Goal: Communication & Community: Ask a question

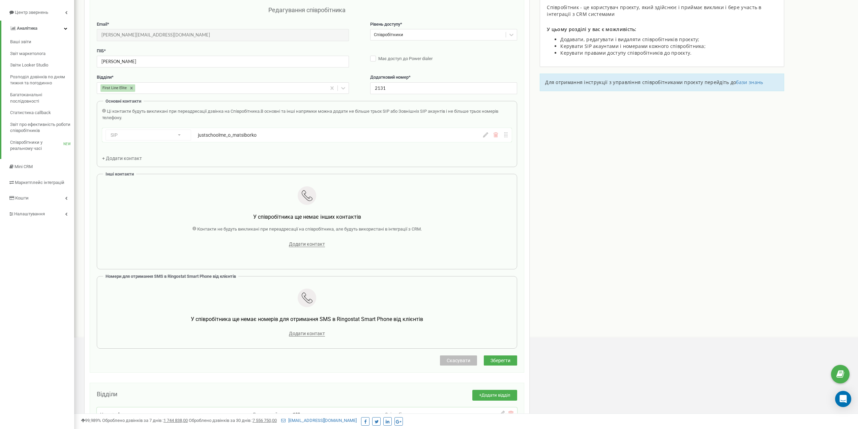
click at [456, 358] on span "Скасувати" at bounding box center [459, 360] width 24 height 5
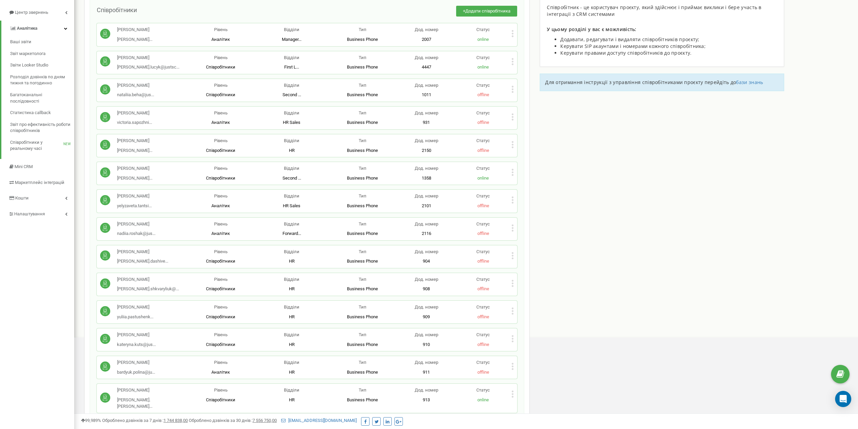
scroll to position [1694, 0]
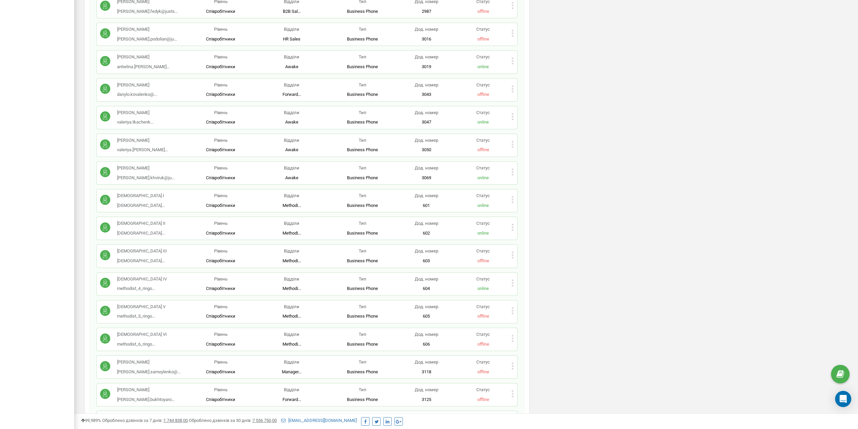
click at [513, 226] on icon at bounding box center [513, 227] width 2 height 2
click at [522, 233] on div "Редагувати" at bounding box center [545, 238] width 66 height 10
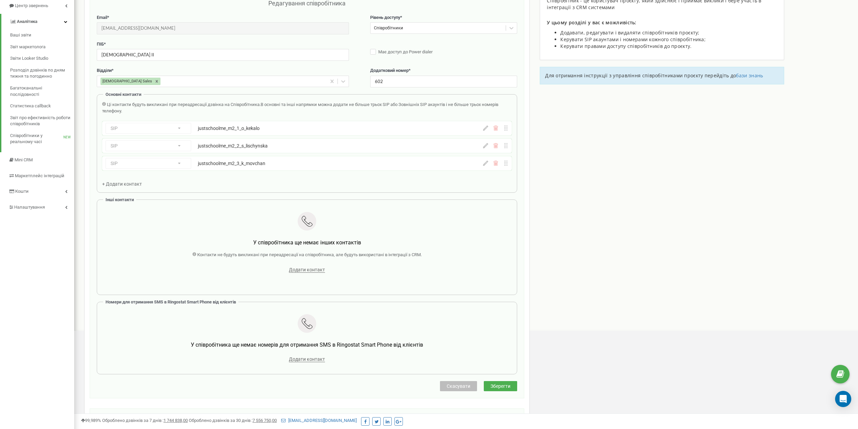
scroll to position [67, 0]
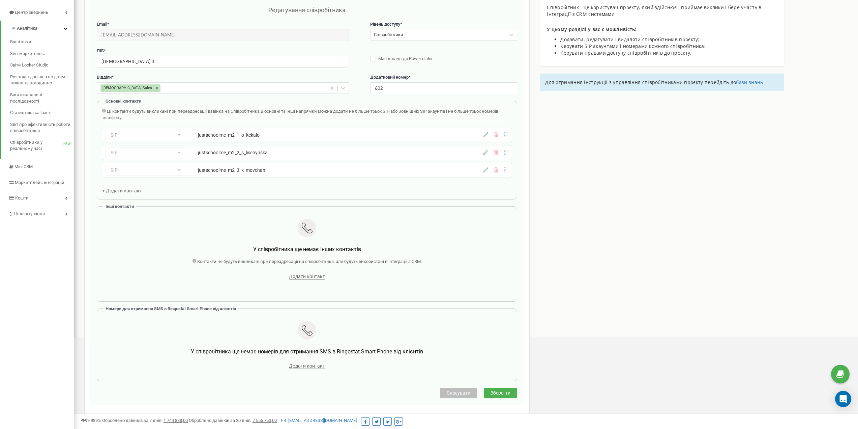
click at [483, 134] on div "SIP Номер телефону SIP Зовнішній SIP justschoolme_m2_1_o_kekalo" at bounding box center [307, 135] width 410 height 14
click at [485, 135] on icon at bounding box center [485, 134] width 5 height 5
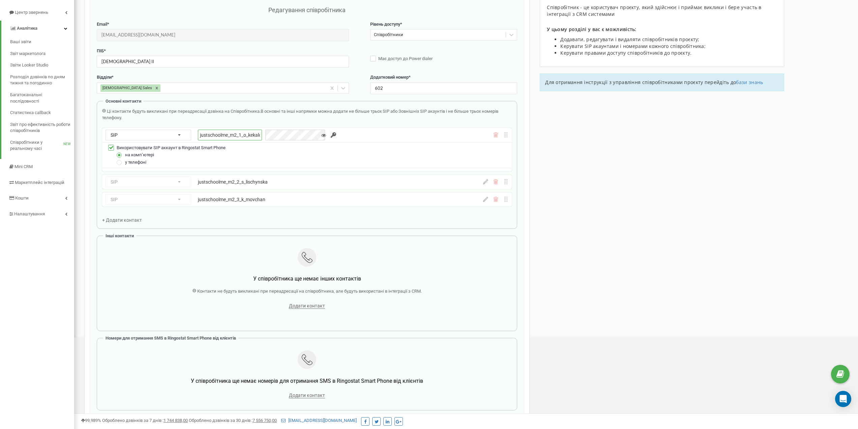
click at [231, 135] on input "justschoolme_m2_1_o_kekalo" at bounding box center [230, 135] width 64 height 11
paste input "empty"
type input "justschoolme_m2_1_empty"
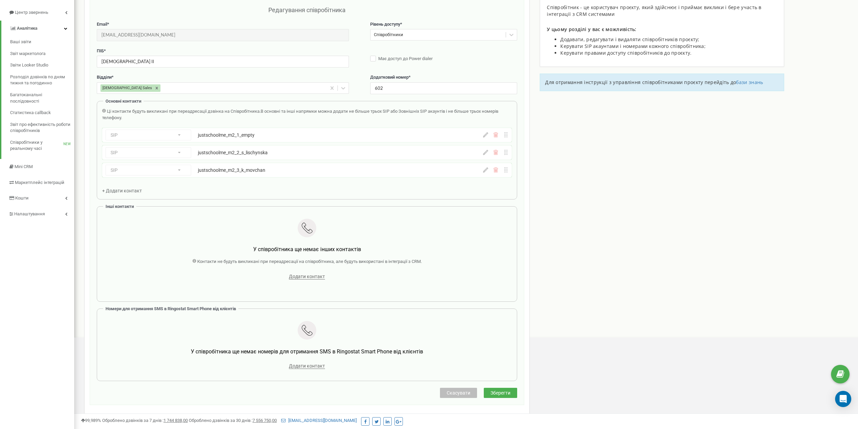
click at [488, 135] on icon at bounding box center [485, 134] width 5 height 5
click at [352, 116] on div "Ці контакти будуть викликані при переадресації дзвінка на Співробітника. В осно…" at bounding box center [307, 114] width 410 height 12
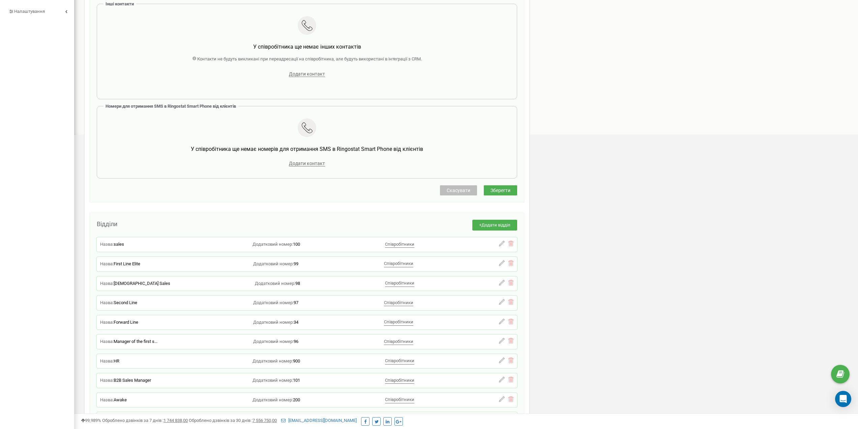
click at [499, 191] on span "Зберегти" at bounding box center [501, 190] width 20 height 5
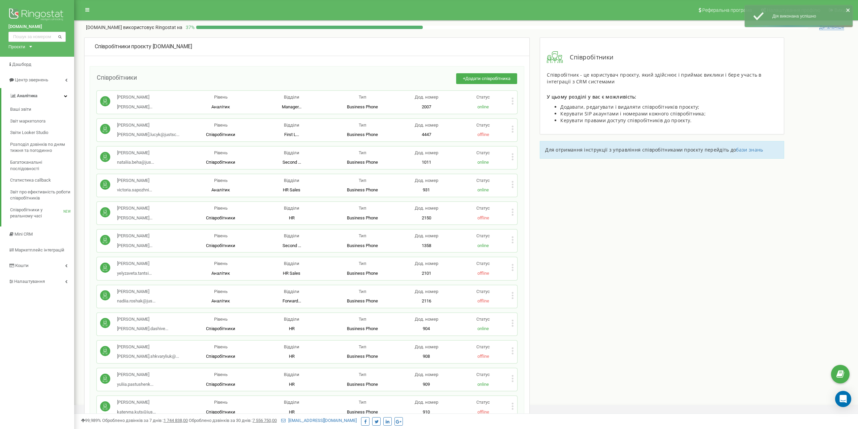
scroll to position [2497, 0]
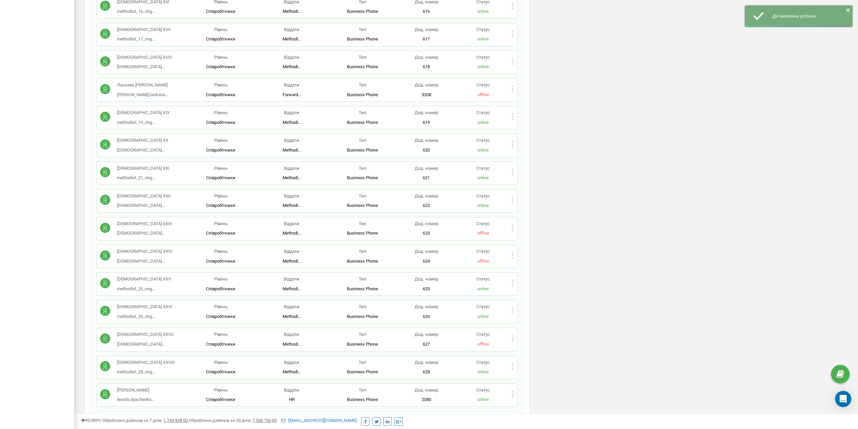
click at [514, 224] on div "Редагувати Видалити співробітника Копіювати SIP Копіювати Email Копіювати ID ( …" at bounding box center [513, 228] width 2 height 9
click at [528, 236] on span "Редагувати" at bounding box center [534, 238] width 27 height 4
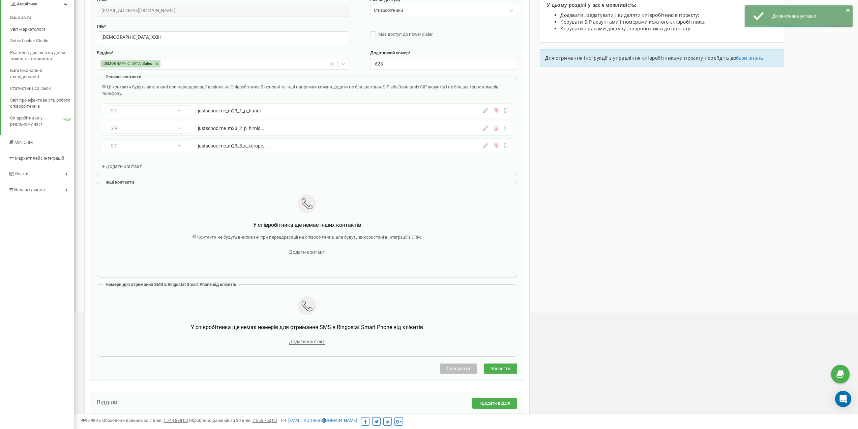
scroll to position [67, 0]
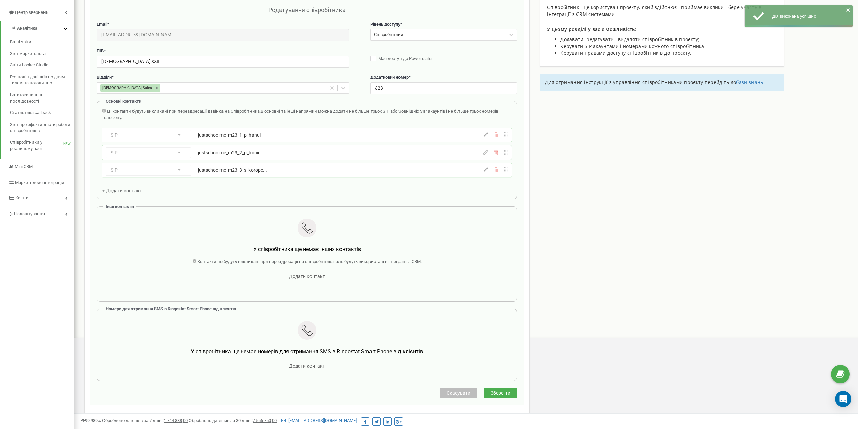
click at [484, 166] on div "SIP Номер телефону SIP Зовнішній SIP justschoolme_m23_3_s_korope... justschoolm…" at bounding box center [307, 170] width 410 height 14
click at [484, 169] on icon at bounding box center [485, 169] width 5 height 5
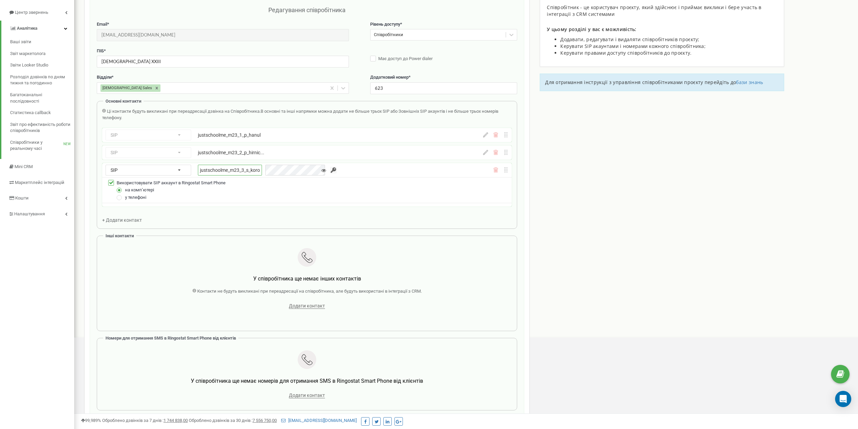
click at [205, 170] on input "justschoolme_m23_3_s_koropetskyi" at bounding box center [230, 170] width 64 height 11
paste input "empty"
type input "justschoolme_m23_3_empty"
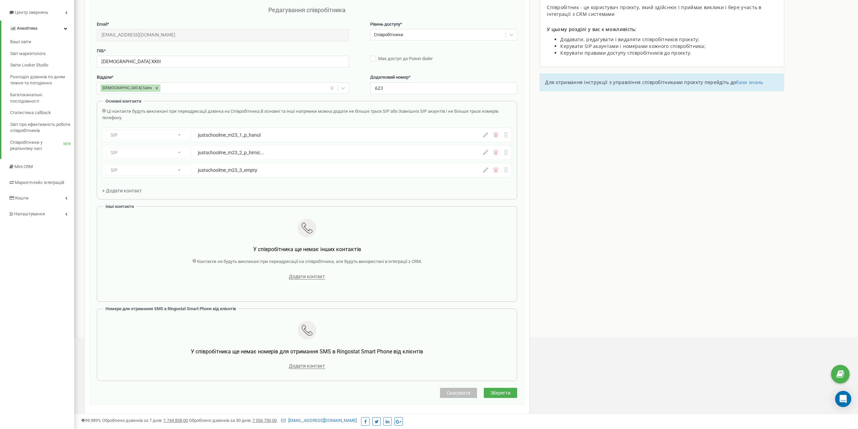
click at [483, 172] on icon at bounding box center [485, 169] width 5 height 5
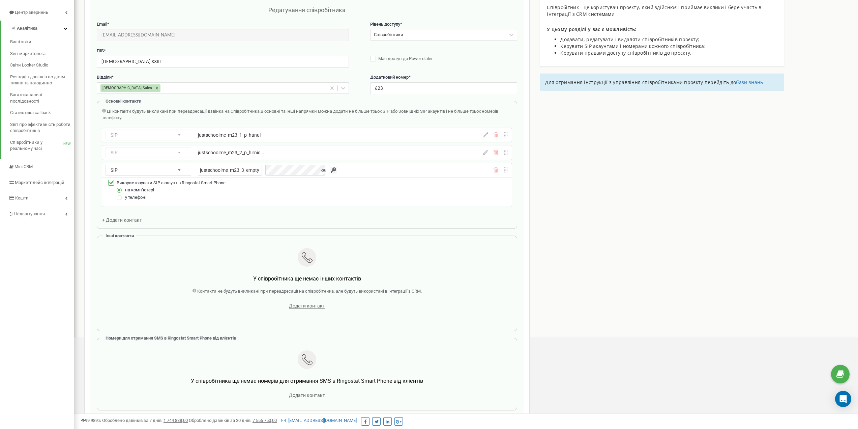
click at [339, 117] on div "Ці контакти будуть викликані при переадресації дзвінка на Співробітника. В осно…" at bounding box center [307, 114] width 410 height 12
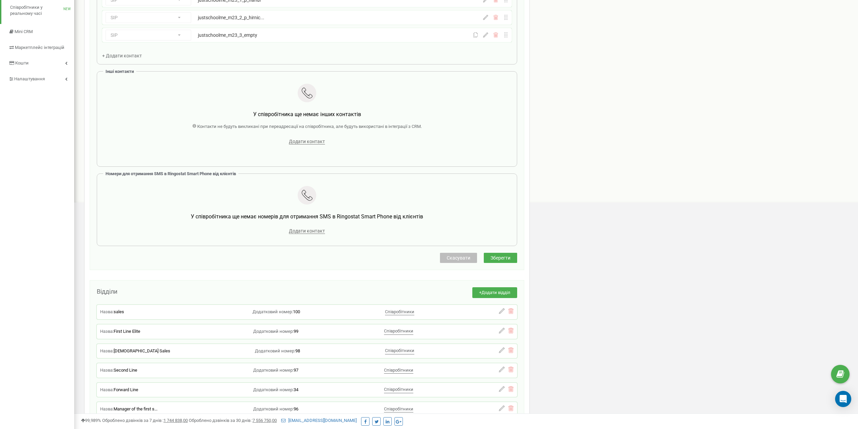
click at [492, 262] on button "Зберегти" at bounding box center [500, 258] width 33 height 10
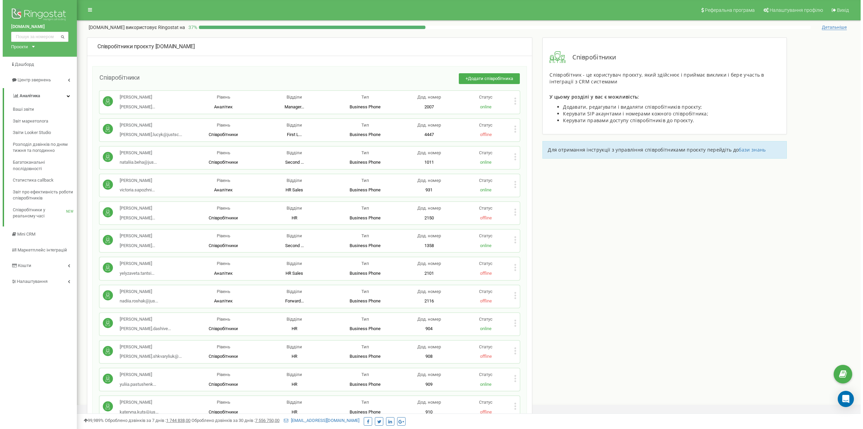
scroll to position [5019, 0]
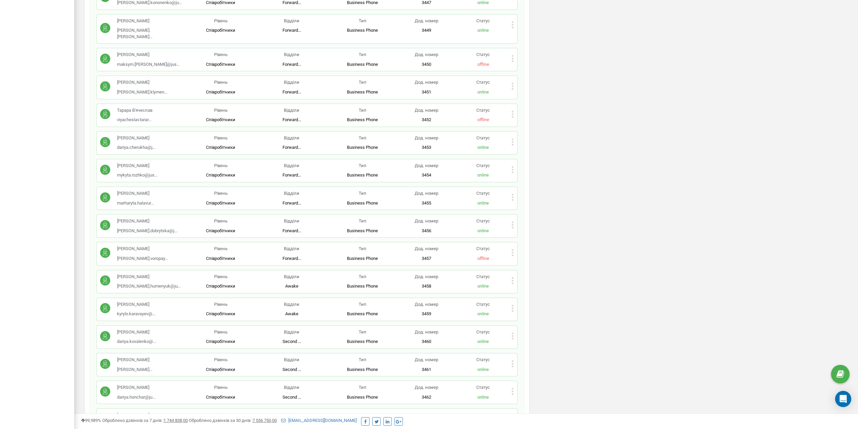
click at [513, 252] on icon at bounding box center [513, 253] width 2 height 2
click at [521, 269] on div "Видалити співробітника" at bounding box center [545, 274] width 66 height 10
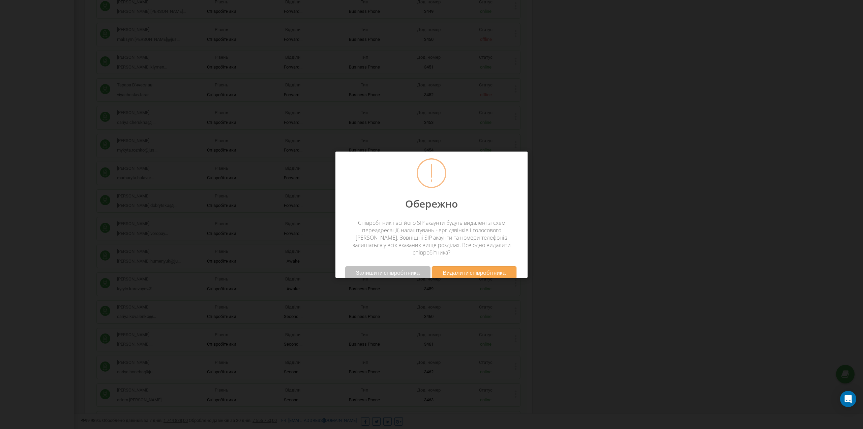
drag, startPoint x: 451, startPoint y: 264, endPoint x: 353, endPoint y: 3, distance: 278.1
click at [451, 269] on span "Видалити співробітника" at bounding box center [474, 272] width 63 height 7
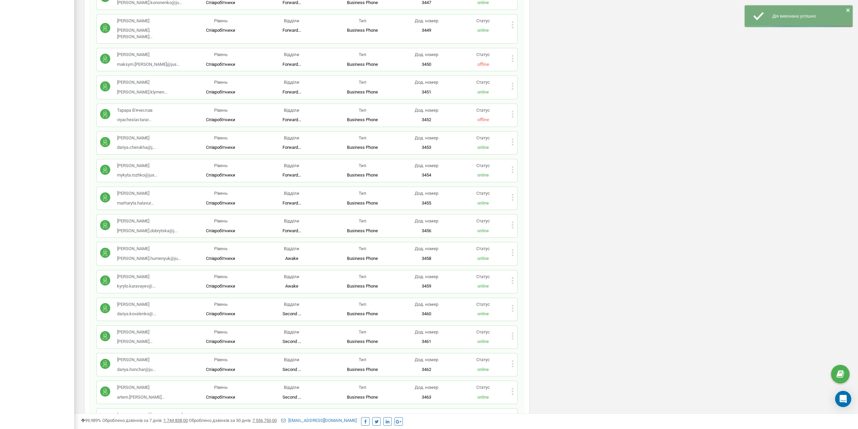
scroll to position [2082, 0]
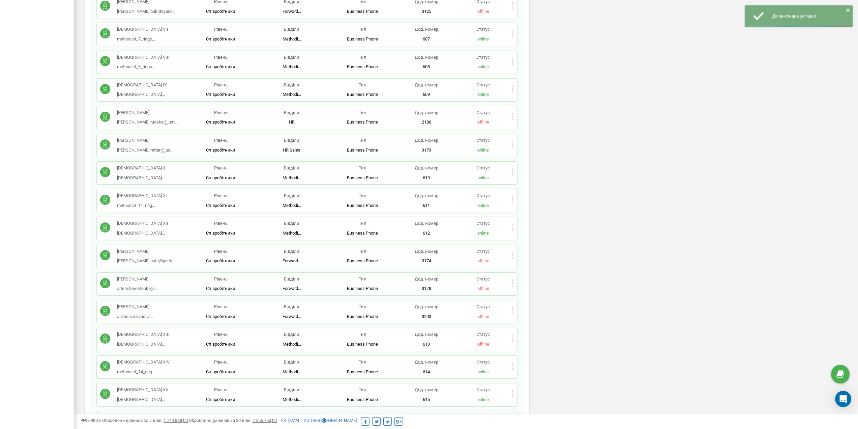
click at [512, 224] on icon at bounding box center [513, 227] width 2 height 7
click at [525, 233] on div "Редагувати" at bounding box center [545, 238] width 66 height 10
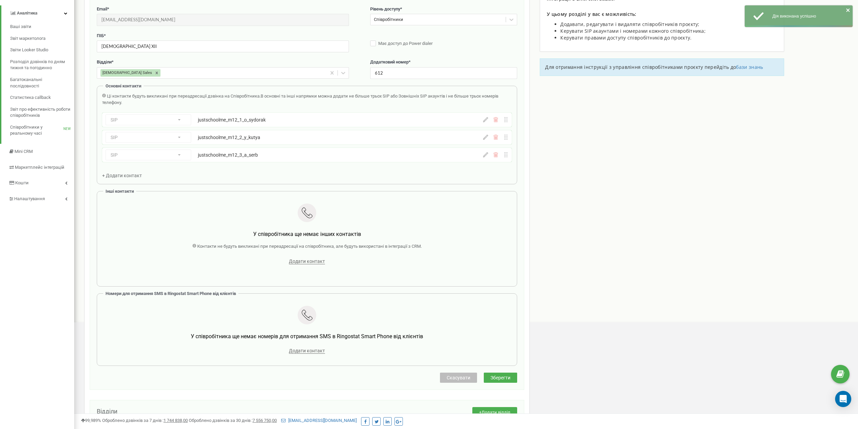
scroll to position [67, 0]
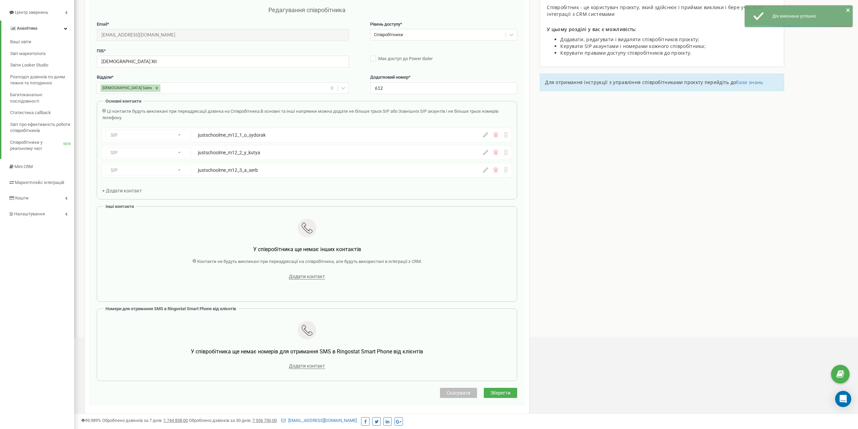
click at [487, 132] on icon at bounding box center [485, 134] width 5 height 5
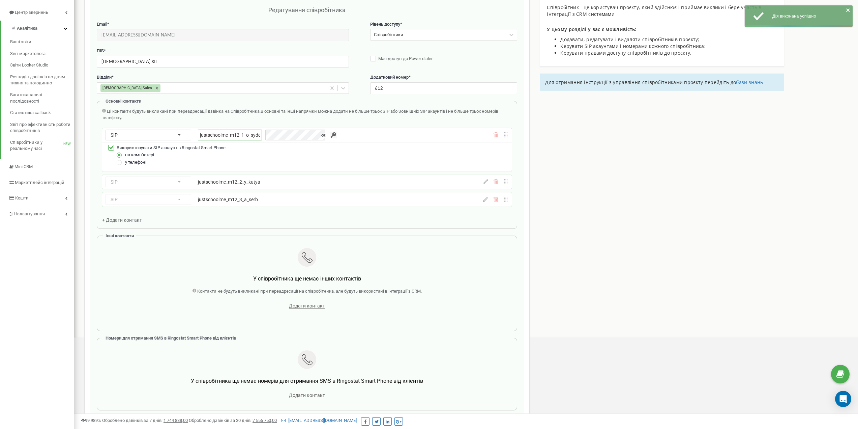
click at [220, 131] on input "justschoolme_m12_1_o_sydorak" at bounding box center [230, 135] width 64 height 11
paste input "empty"
type input "justschoolme_m12_1_empty"
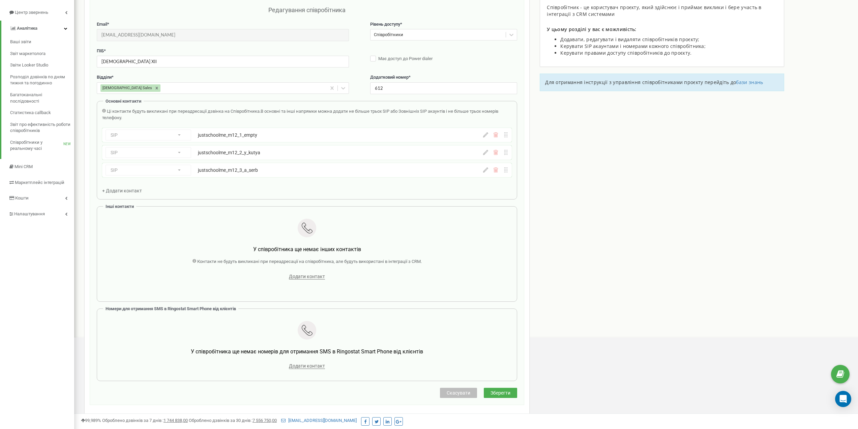
click at [487, 138] on div "SIP Номер телефону SIP Зовнішній SIP justschoolme_m12_1_empty" at bounding box center [307, 135] width 410 height 14
click at [486, 135] on icon at bounding box center [485, 134] width 5 height 5
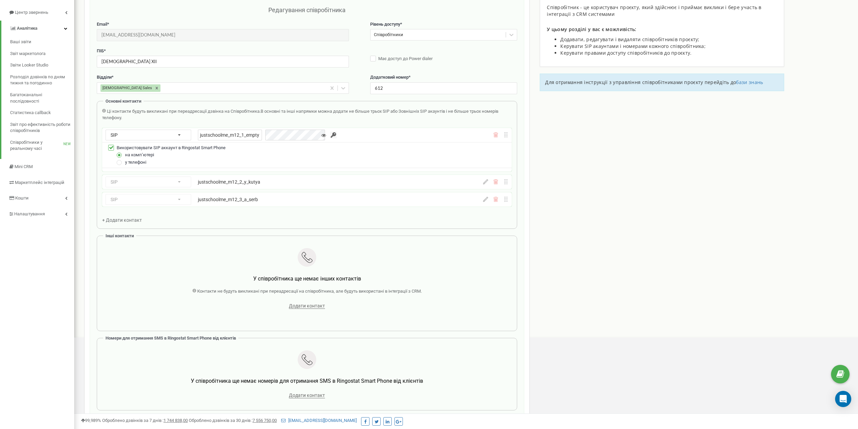
click at [309, 115] on div "Ці контакти будуть викликані при переадресації дзвінка на Співробітника. В осно…" at bounding box center [307, 114] width 410 height 12
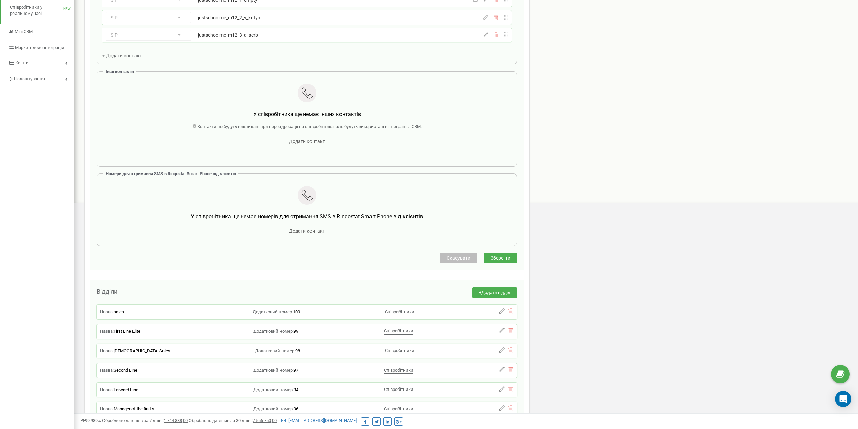
click at [508, 263] on button "Зберегти" at bounding box center [500, 258] width 33 height 10
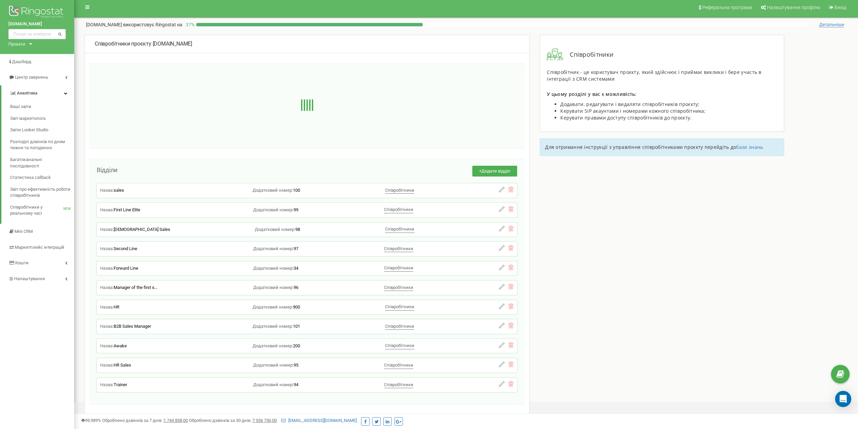
scroll to position [0, 0]
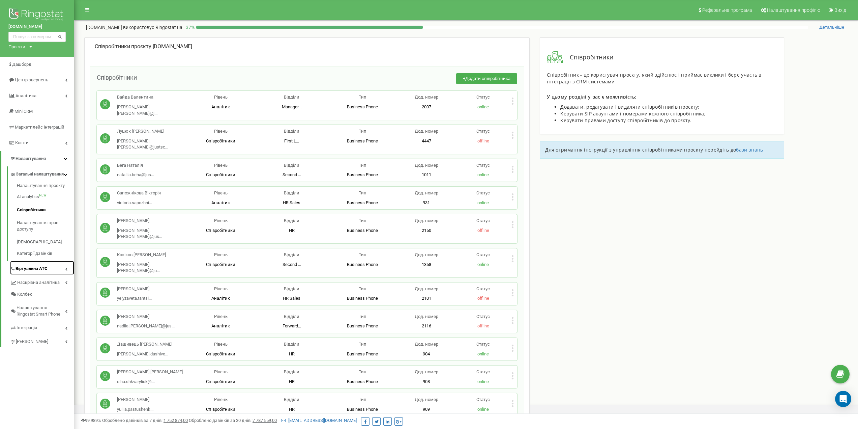
drag, startPoint x: 39, startPoint y: 231, endPoint x: 29, endPoint y: 270, distance: 40.7
click at [29, 270] on link "Віртуальна АТС" at bounding box center [42, 268] width 64 height 14
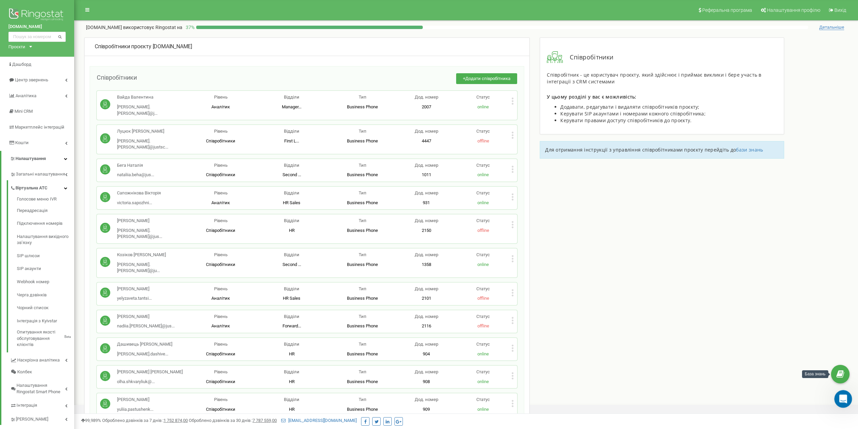
click at [842, 401] on icon "Відкрити програму для спілкування Intercom" at bounding box center [842, 397] width 11 height 11
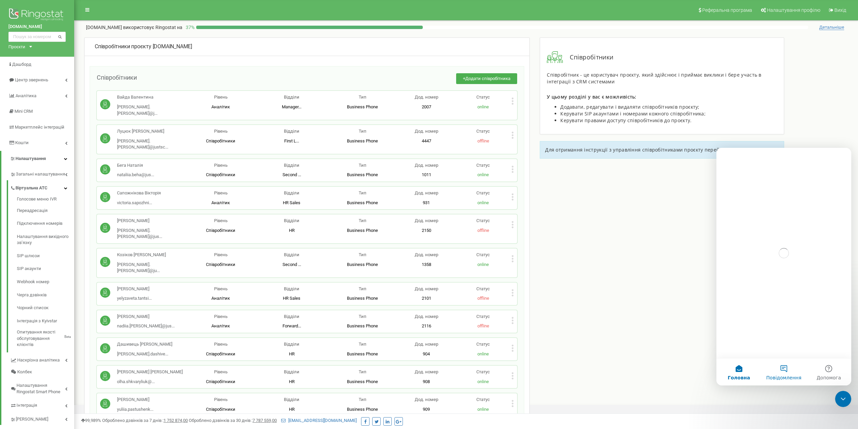
click at [788, 371] on button "Повідомлення" at bounding box center [784, 371] width 45 height 27
click at [748, 374] on button "Головна" at bounding box center [739, 371] width 45 height 27
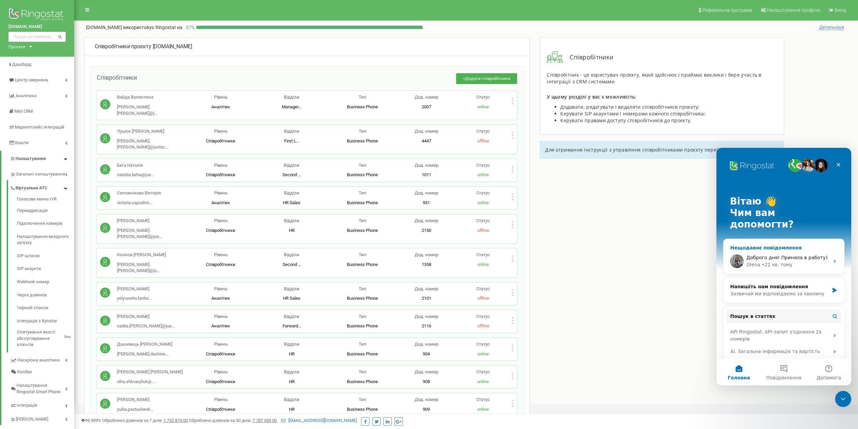
click at [799, 249] on div "Доброго дня! Приняла в работу) Olena • 22 хв. тому" at bounding box center [784, 261] width 121 height 25
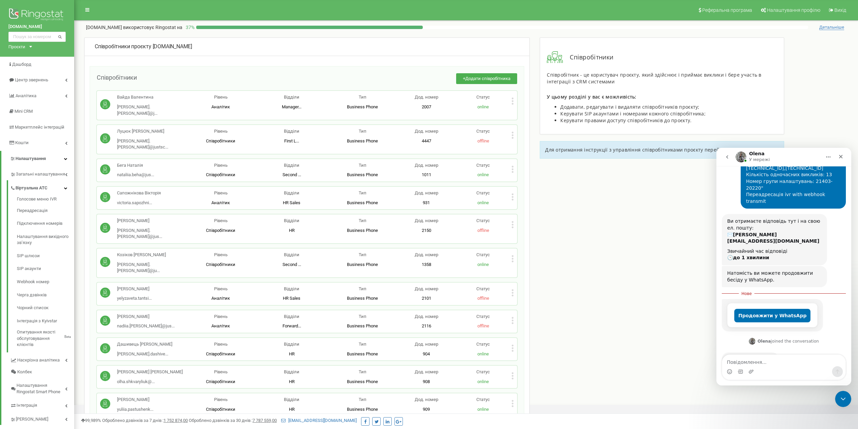
scroll to position [185, 0]
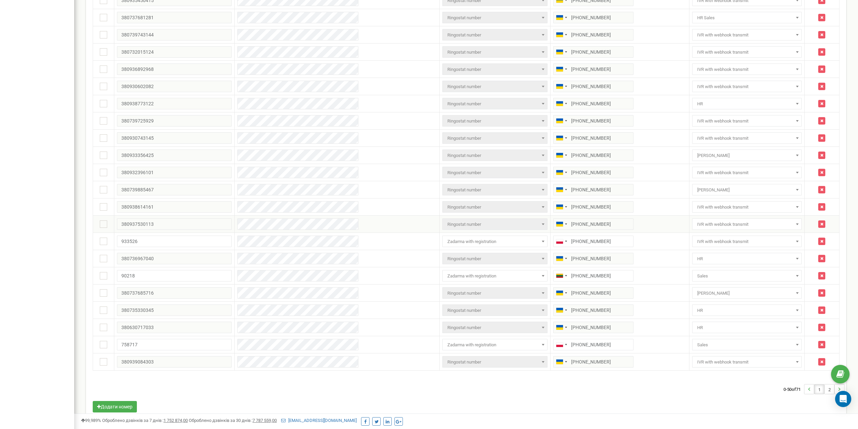
scroll to position [593, 0]
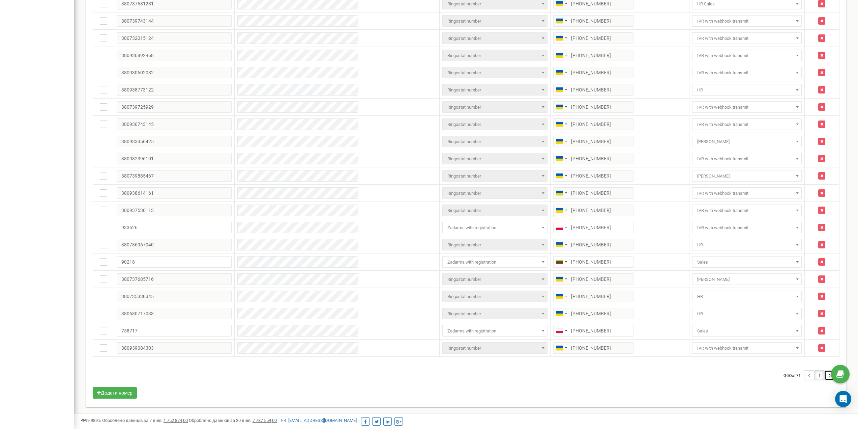
click at [827, 379] on link "2" at bounding box center [829, 374] width 9 height 9
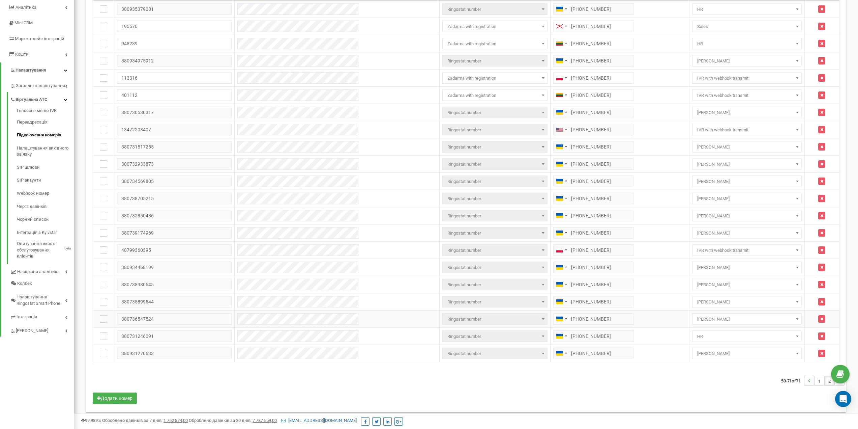
scroll to position [94, 0]
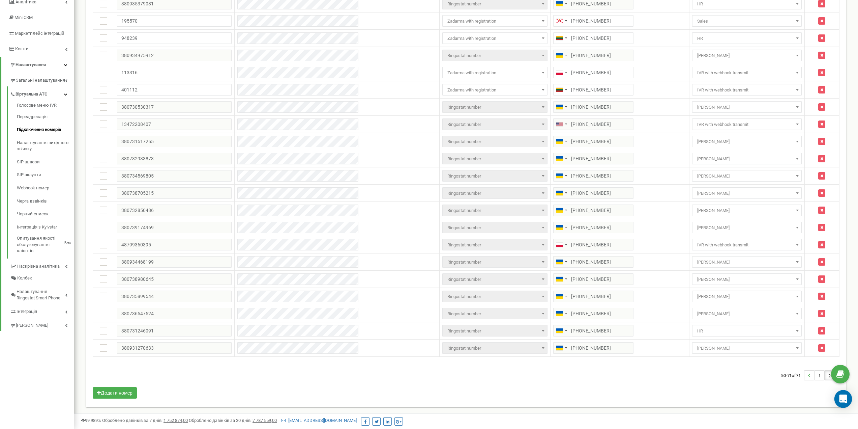
click at [841, 403] on div "Open Intercom Messenger" at bounding box center [844, 399] width 18 height 18
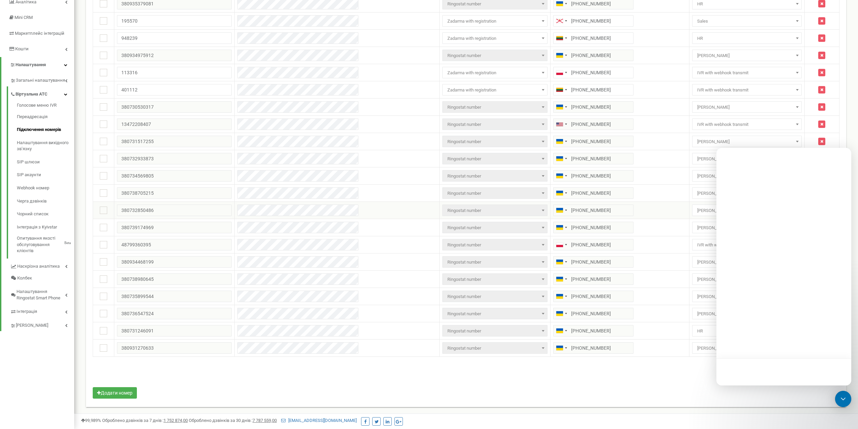
scroll to position [0, 0]
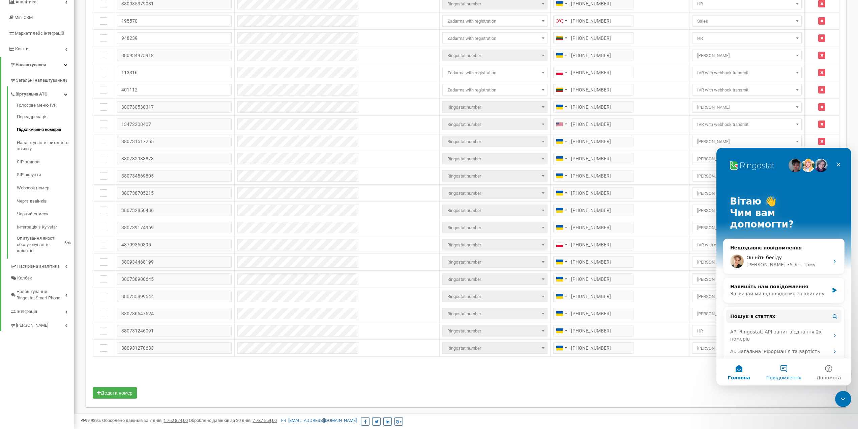
click at [789, 373] on button "Повідомлення" at bounding box center [784, 371] width 45 height 27
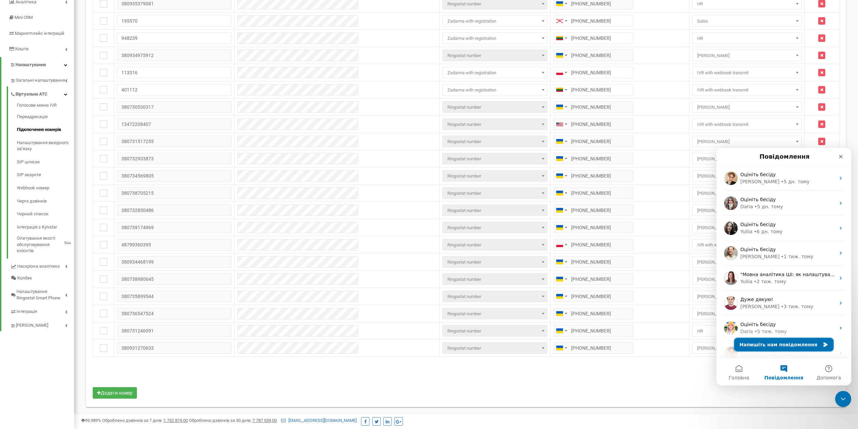
click at [796, 345] on button "Напишіть нам повідомлення" at bounding box center [784, 344] width 99 height 13
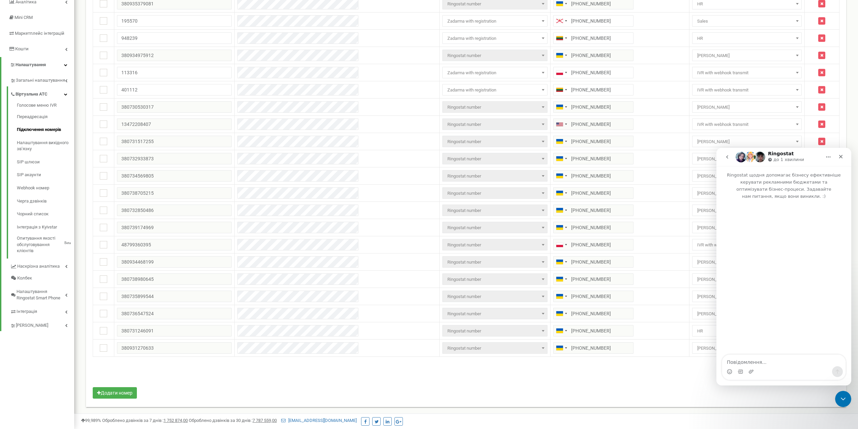
click at [769, 363] on textarea "Повідомлення..." at bounding box center [783, 359] width 123 height 11
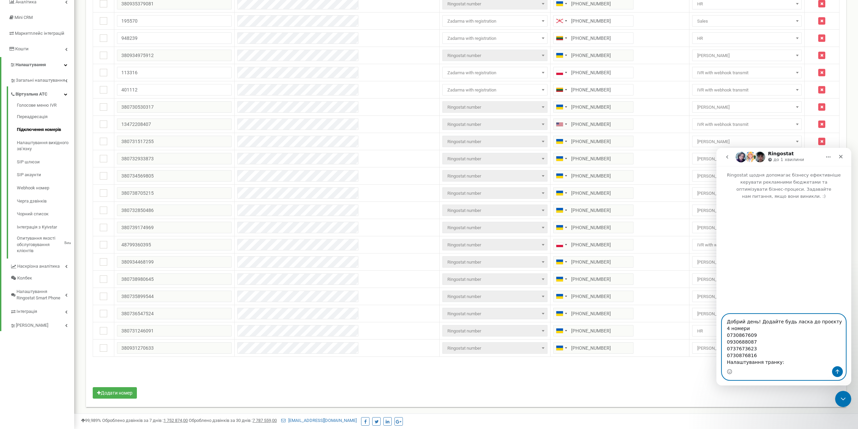
paste textarea ""Пароль: •••••••• Безпека: TLS/RTP Тип підключення МО: Авторизація за IP адресо…"
click at [747, 327] on textarea "Добрий день! Додайте будь ласка до проєкту 4 номери 0730867609 0930688087 07376…" at bounding box center [783, 339] width 123 height 53
click at [824, 359] on textarea "Добрий день! Додайте будь ласка до проєкту 4 номери: 0730867609 0930688087 0737…" at bounding box center [783, 339] width 123 height 53
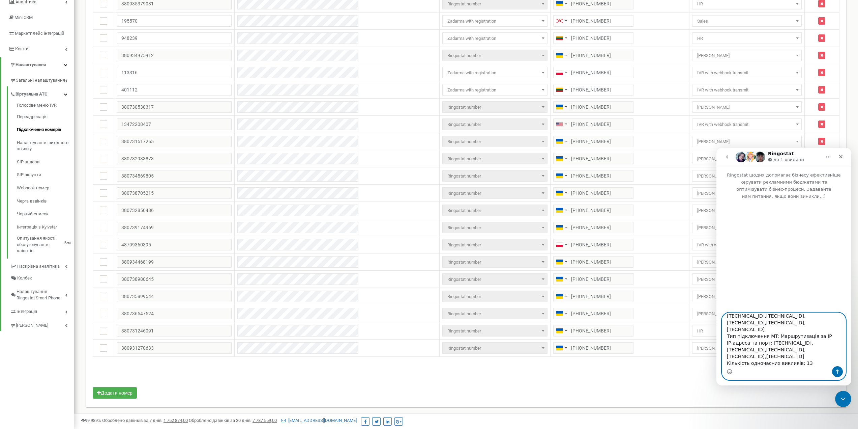
type textarea "Добрий день! Додайте будь ласка до проєкту 4 номери: 0730867609 0930688087 0737…"
click at [835, 369] on button "Надіслати повідомлення…" at bounding box center [837, 371] width 11 height 11
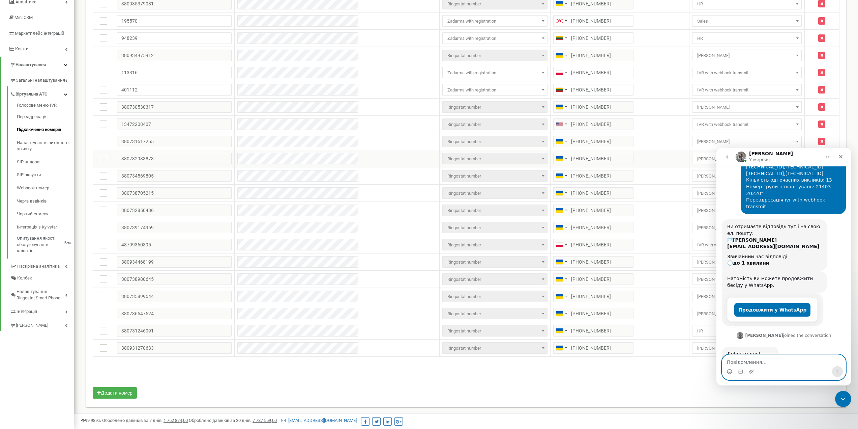
scroll to position [174, 0]
click at [840, 396] on icon "Закрити програму для спілкування Intercom" at bounding box center [842, 398] width 8 height 8
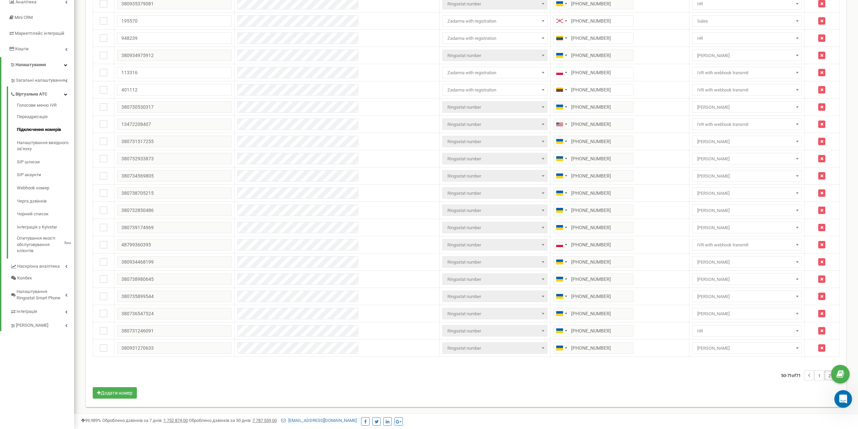
click at [838, 397] on icon "Відкрити програму для спілкування Intercom" at bounding box center [842, 397] width 11 height 11
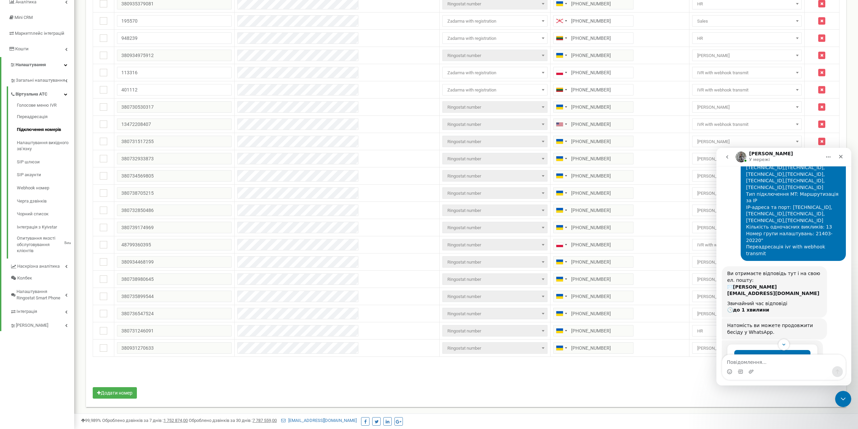
scroll to position [135, 0]
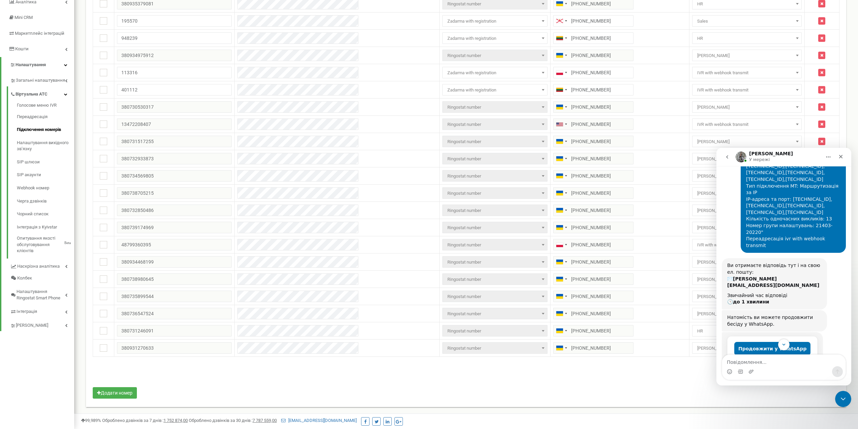
click at [697, 372] on div "50-71 of 71 1 2" at bounding box center [466, 375] width 757 height 24
click at [848, 399] on div "Закрити програму для спілкування Intercom" at bounding box center [842, 398] width 16 height 16
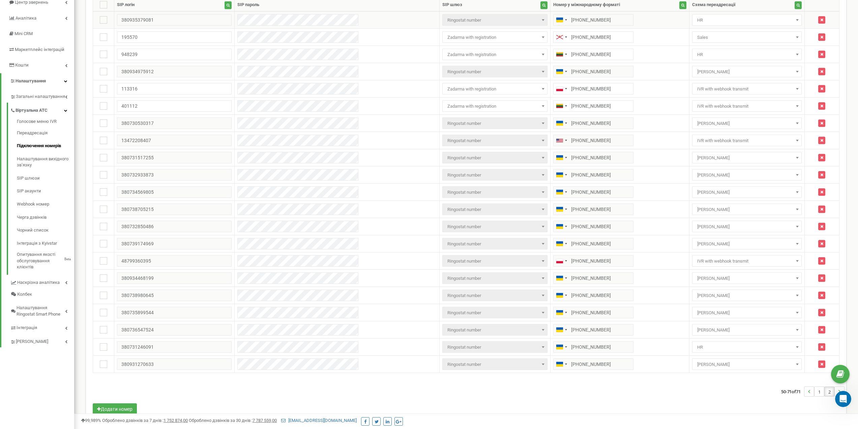
scroll to position [94, 0]
